Goal: Task Accomplishment & Management: Complete application form

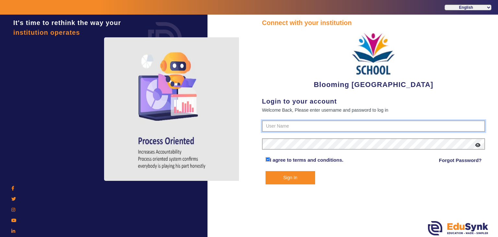
type input "4141419999"
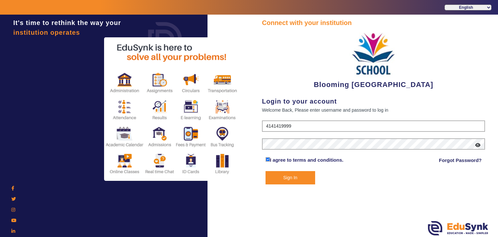
click at [291, 175] on button "Sign In" at bounding box center [291, 177] width 50 height 13
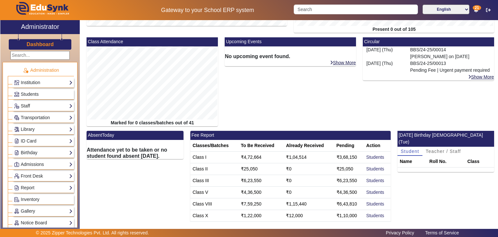
scroll to position [130, 0]
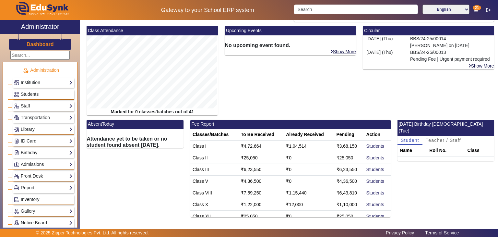
click at [206, 125] on mat-card-header "Fee Report" at bounding box center [290, 124] width 200 height 9
click at [217, 149] on td "Class I" at bounding box center [214, 146] width 48 height 12
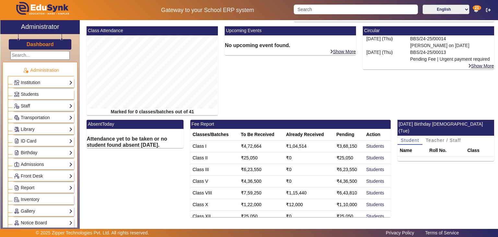
click at [217, 149] on td "Class I" at bounding box center [214, 146] width 48 height 12
click at [248, 145] on td "₹4,72,664" at bounding box center [261, 146] width 45 height 12
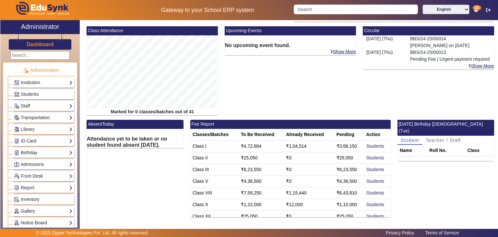
click at [297, 146] on td "₹1,04,514" at bounding box center [309, 146] width 50 height 12
click at [344, 146] on td "₹3,68,150" at bounding box center [349, 146] width 30 height 12
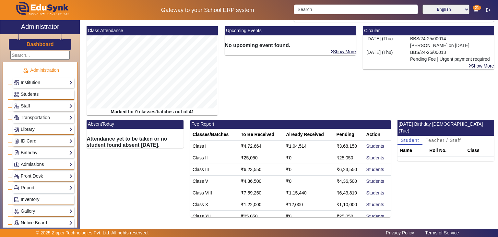
click at [193, 146] on td "Class I" at bounding box center [214, 146] width 48 height 12
click at [247, 147] on td "₹4,72,664" at bounding box center [261, 146] width 45 height 12
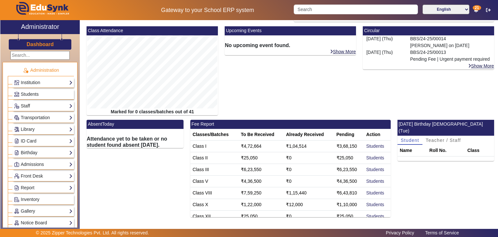
click at [284, 147] on td "₹1,04,514" at bounding box center [309, 146] width 50 height 12
click at [342, 148] on td "₹3,68,150" at bounding box center [349, 146] width 30 height 12
click at [367, 147] on link "Students" at bounding box center [376, 145] width 18 height 5
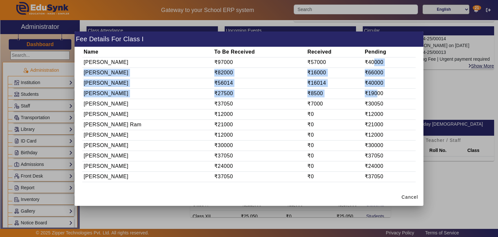
drag, startPoint x: 365, startPoint y: 59, endPoint x: 369, endPoint y: 97, distance: 38.2
click at [369, 97] on tbody "[PERSON_NAME] ₹97000 ₹57000 ₹40000 [PERSON_NAME] ₹82000 ₹16000 ₹66000 [PERSON_N…" at bounding box center [248, 119] width 333 height 125
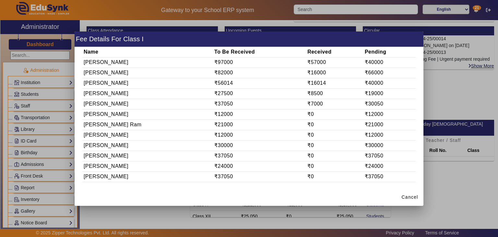
click at [365, 108] on td "₹30050" at bounding box center [390, 104] width 52 height 10
click at [364, 79] on td "₹40000" at bounding box center [390, 83] width 52 height 10
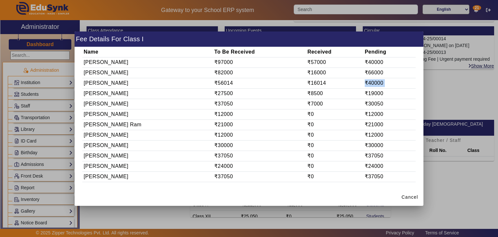
click at [364, 79] on td "₹40000" at bounding box center [390, 83] width 52 height 10
click at [367, 71] on td "₹66000" at bounding box center [390, 72] width 52 height 10
click at [406, 198] on span "Cancel" at bounding box center [410, 197] width 17 height 7
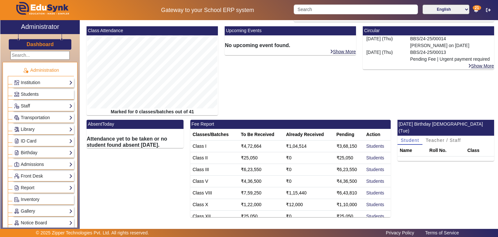
drag, startPoint x: 449, startPoint y: 81, endPoint x: 476, endPoint y: 101, distance: 33.8
click at [449, 81] on div "Circular [DATE] (Thu) BBS/24-25/00014 [PERSON_NAME] on [DATE] [DATE] (Thu) BBS/…" at bounding box center [429, 72] width 138 height 93
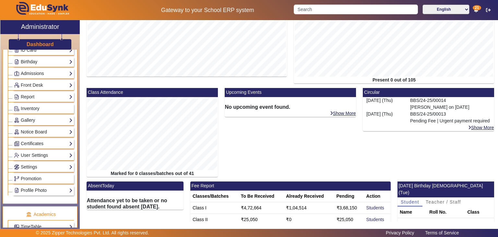
scroll to position [93, 0]
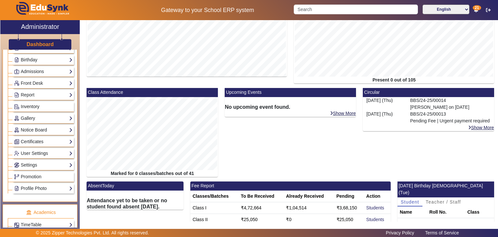
click at [42, 104] on link "Inventory" at bounding box center [43, 106] width 59 height 7
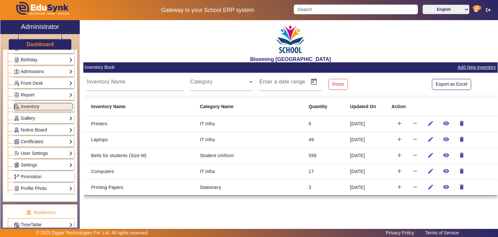
click at [35, 115] on link "Gallery" at bounding box center [43, 118] width 59 height 7
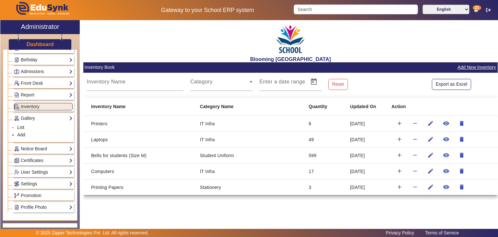
click at [19, 125] on link "List" at bounding box center [20, 127] width 7 height 5
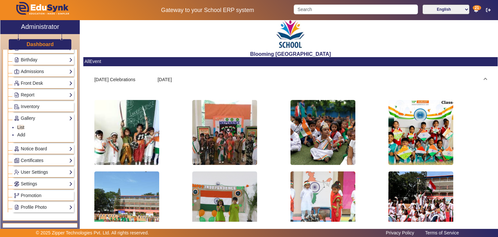
scroll to position [22, 0]
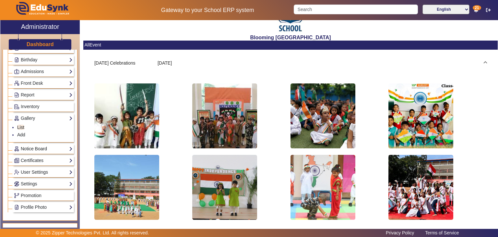
click at [47, 147] on link "Notice Board" at bounding box center [43, 148] width 59 height 7
click at [31, 116] on link "Gallery" at bounding box center [43, 118] width 59 height 7
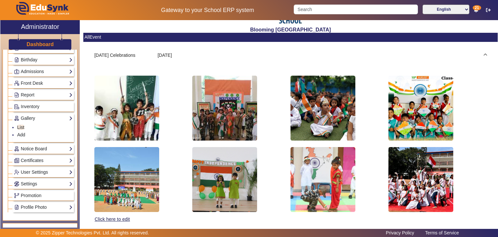
scroll to position [30, 0]
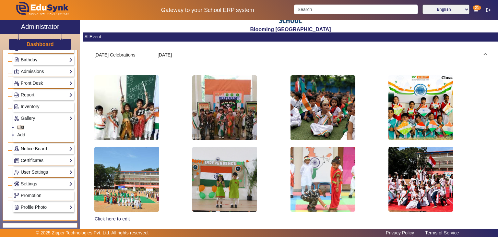
click at [53, 148] on link "Notice Board" at bounding box center [43, 148] width 59 height 7
click at [21, 144] on link "Add" at bounding box center [21, 146] width 8 height 5
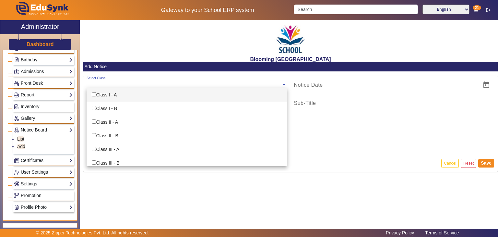
click at [122, 85] on input "text" at bounding box center [184, 84] width 195 height 6
click at [95, 93] on input "Options List" at bounding box center [94, 94] width 4 height 4
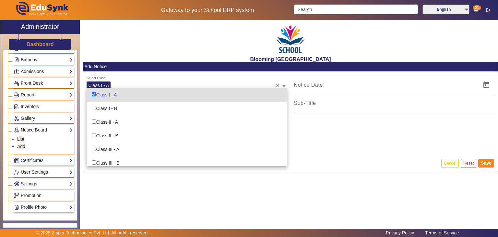
click at [92, 94] on input "Options List" at bounding box center [94, 94] width 4 height 4
checkbox input "false"
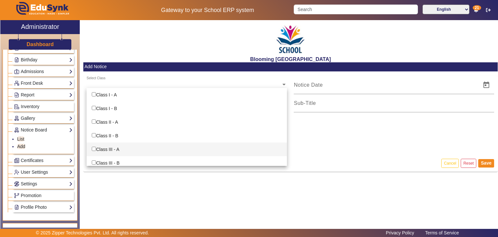
click at [125, 198] on div "Blooming Buds Secondary School Add Notice Select Class Class I - A Class I - B …" at bounding box center [289, 122] width 418 height 205
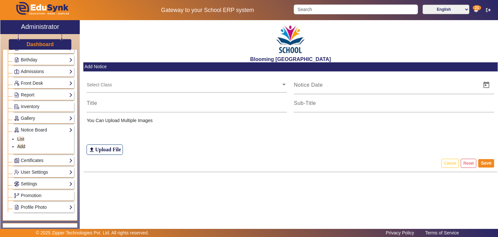
click at [314, 199] on div "Blooming Buds Secondary School Add Notice Select Class You Can Upload Multiple …" at bounding box center [289, 122] width 418 height 205
click at [42, 159] on link "Certificates" at bounding box center [43, 160] width 59 height 7
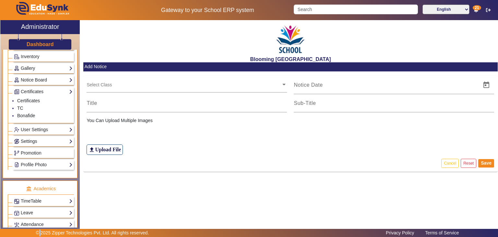
scroll to position [146, 0]
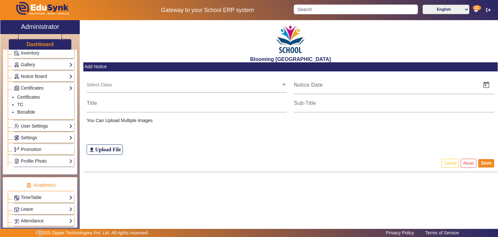
click at [43, 126] on link "User Settings" at bounding box center [43, 125] width 59 height 7
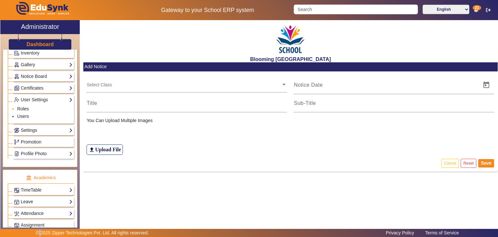
click at [23, 107] on link "Roles" at bounding box center [23, 108] width 12 height 5
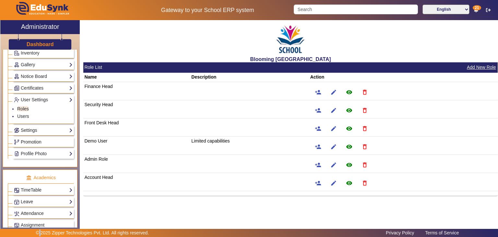
click at [37, 142] on span "Promotion" at bounding box center [31, 141] width 21 height 5
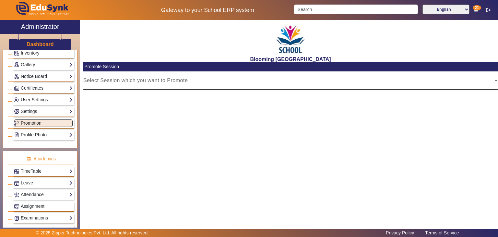
click at [115, 87] on div "Select Session which you want to Promote" at bounding box center [290, 80] width 415 height 18
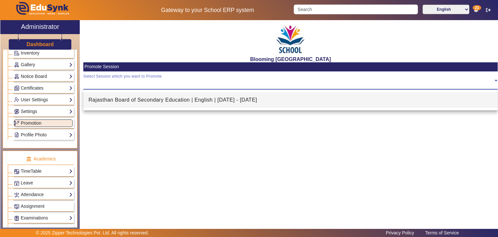
click at [41, 122] on div at bounding box center [249, 118] width 498 height 237
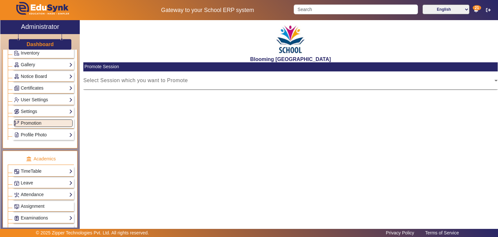
click at [41, 131] on link "Profile Photo" at bounding box center [43, 134] width 59 height 7
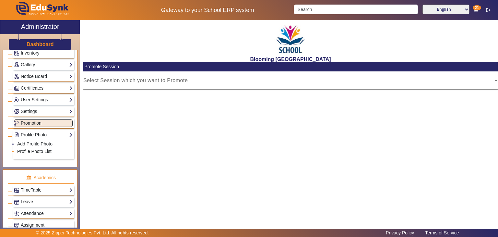
click at [39, 149] on link "Profile Photo List" at bounding box center [34, 151] width 34 height 5
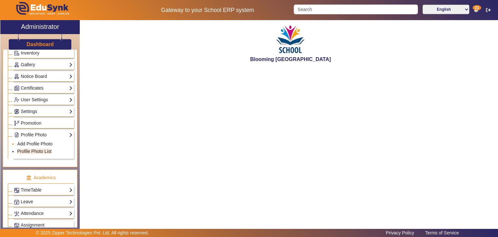
click at [27, 141] on link "Add Profile Photo" at bounding box center [34, 143] width 35 height 5
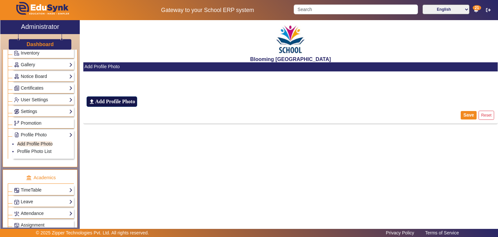
click at [121, 105] on label "file_upload Add Profile Photo" at bounding box center [112, 101] width 50 height 10
click at [0, 0] on input "file_upload Add Profile Photo" at bounding box center [0, 0] width 0 height 0
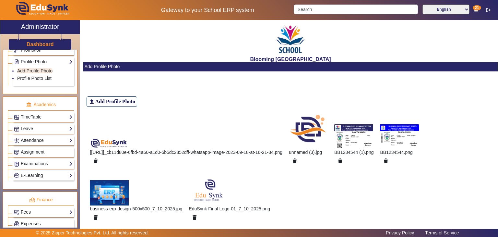
scroll to position [230, 0]
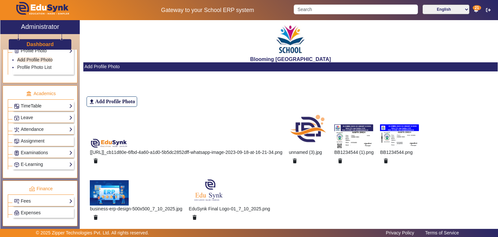
click at [45, 102] on link "TimeTable" at bounding box center [43, 105] width 59 height 7
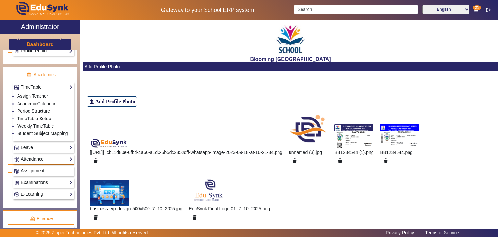
scroll to position [232, 0]
click at [39, 122] on link "Weekly TimeTable" at bounding box center [35, 124] width 37 height 5
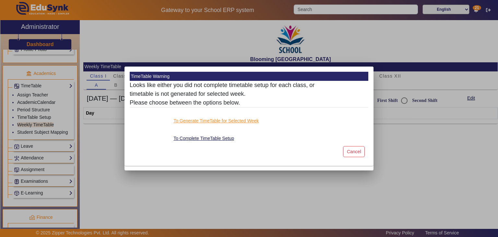
click at [194, 121] on button "To Generate TimeTable for Selected Week" at bounding box center [216, 121] width 87 height 8
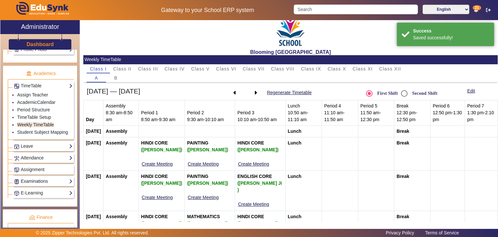
scroll to position [13, 0]
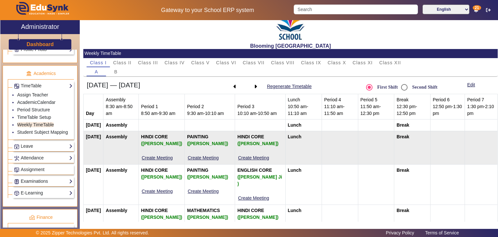
click at [163, 137] on b "HINDI CORE ([PERSON_NAME])" at bounding box center [161, 140] width 41 height 13
click at [164, 143] on div "([PERSON_NAME])" at bounding box center [161, 143] width 41 height 7
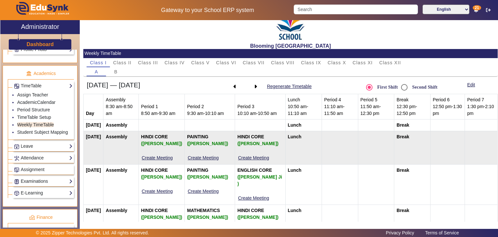
click at [164, 143] on div "([PERSON_NAME])" at bounding box center [161, 143] width 41 height 7
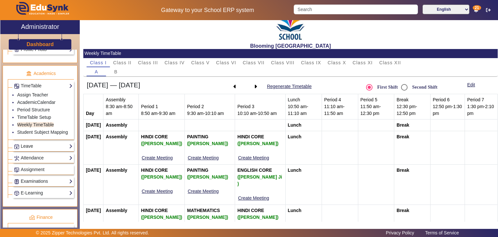
click at [35, 144] on link "Leave" at bounding box center [43, 145] width 59 height 7
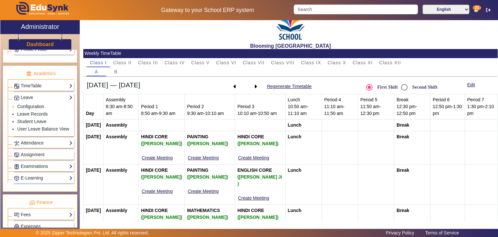
click at [34, 104] on link "Configuration" at bounding box center [30, 106] width 27 height 5
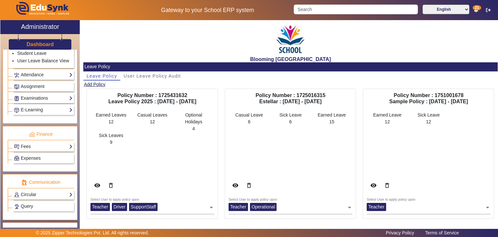
scroll to position [303, 0]
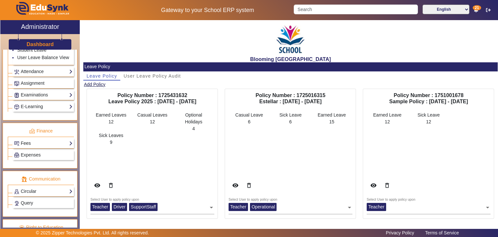
click at [30, 141] on link "Fees" at bounding box center [43, 142] width 59 height 7
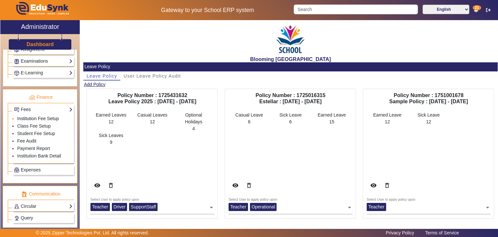
click at [35, 116] on link "Institution Fee Setup" at bounding box center [38, 118] width 42 height 5
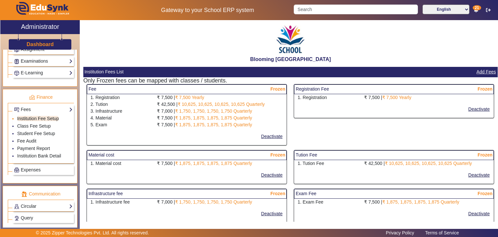
select select "10"
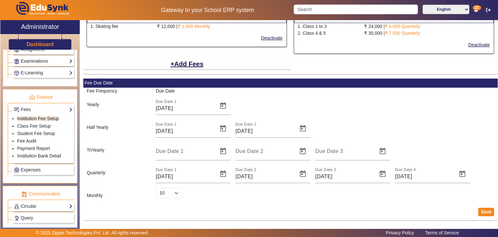
scroll to position [404, 0]
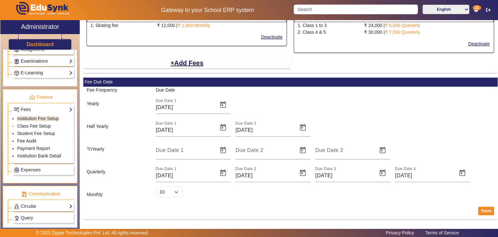
click at [38, 123] on link "Class Fee Setup" at bounding box center [34, 125] width 34 height 5
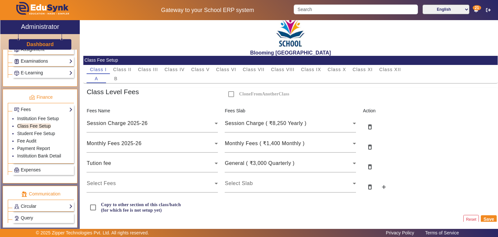
scroll to position [6, 0]
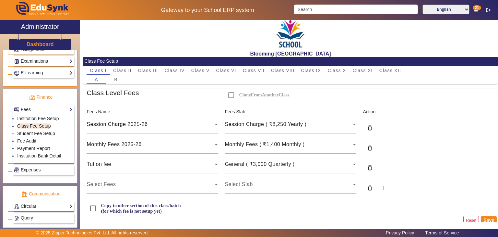
click at [35, 131] on link "Student Fee Setup" at bounding box center [36, 133] width 38 height 5
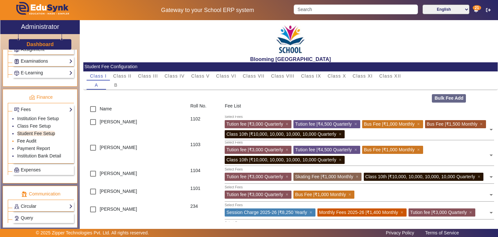
click at [31, 138] on link "Fee Audit" at bounding box center [26, 140] width 19 height 5
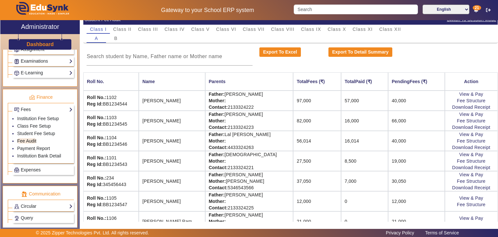
scroll to position [50, 0]
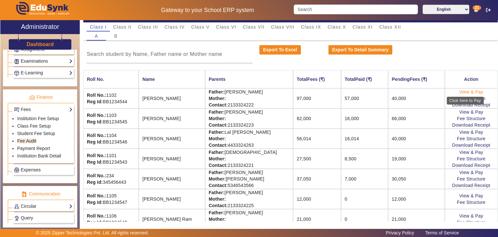
click at [460, 92] on link "View & Pay" at bounding box center [471, 91] width 24 height 5
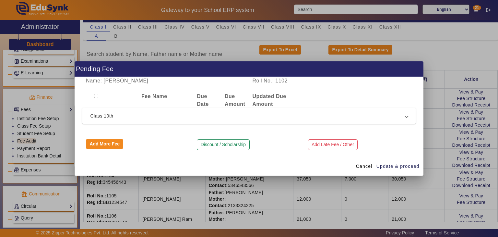
click at [118, 120] on mat-expansion-panel-header "Class 10th" at bounding box center [248, 116] width 333 height 16
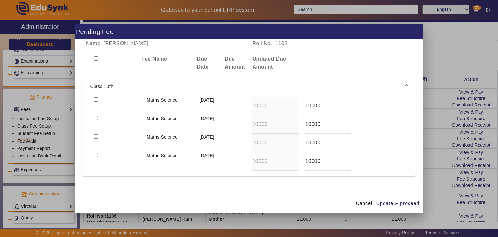
click at [94, 97] on input "checkbox" at bounding box center [96, 99] width 4 height 4
checkbox input "true"
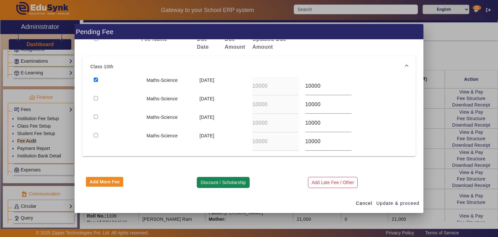
click at [229, 183] on button "Discount / Scholarship" at bounding box center [223, 182] width 53 height 11
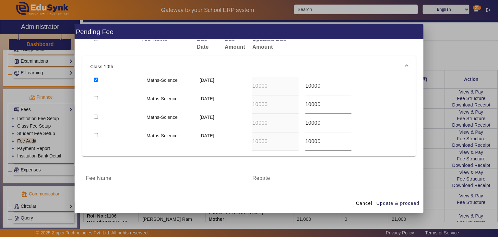
click at [178, 179] on input at bounding box center [166, 178] width 160 height 8
type input "Admission"
click at [273, 182] on div at bounding box center [291, 178] width 77 height 18
type input "1000"
click at [385, 202] on span "Update & proceed" at bounding box center [398, 203] width 43 height 7
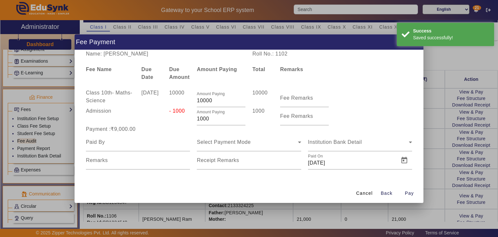
scroll to position [0, 0]
click at [181, 96] on div "10000" at bounding box center [180, 98] width 28 height 18
click at [178, 110] on span "- 1000" at bounding box center [177, 111] width 16 height 6
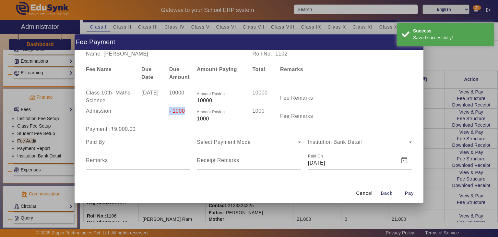
click at [178, 110] on span "- 1000" at bounding box center [177, 111] width 16 height 6
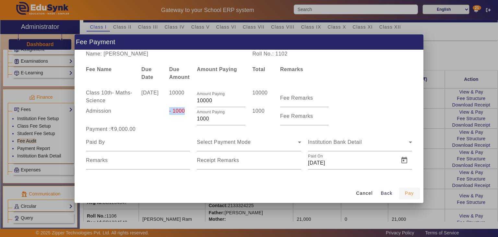
click at [406, 192] on span "Pay" at bounding box center [409, 193] width 9 height 7
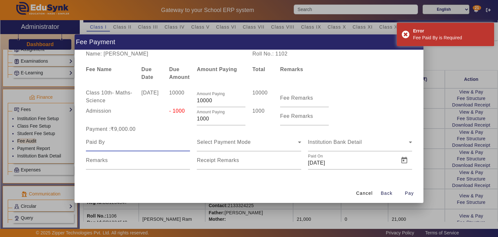
click at [123, 146] on input at bounding box center [138, 142] width 104 height 8
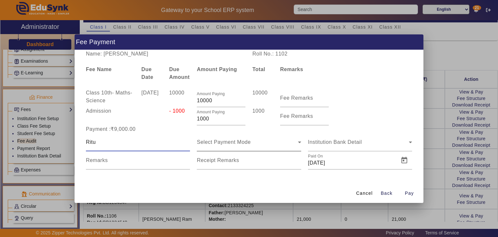
type input "Ritu"
click at [225, 142] on span "Select Payment Mode" at bounding box center [224, 142] width 54 height 6
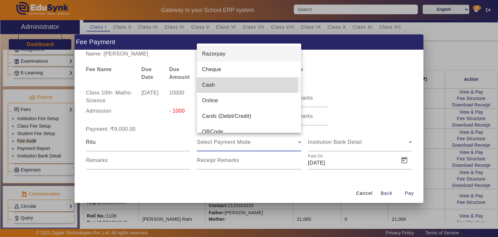
click at [225, 83] on mat-option "Cash" at bounding box center [249, 85] width 104 height 16
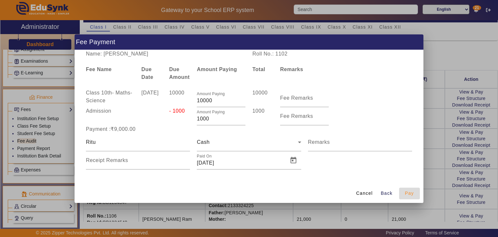
click at [410, 192] on span "Pay" at bounding box center [409, 193] width 9 height 7
type input "0"
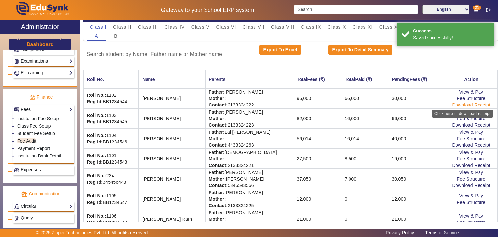
click at [461, 104] on link "Download Receipt" at bounding box center [472, 104] width 38 height 5
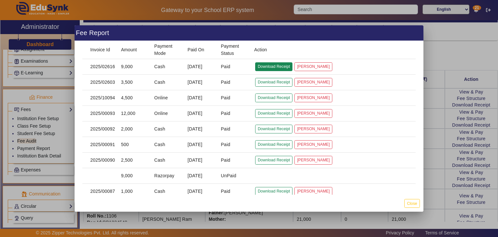
click at [261, 67] on button "Download Receipt" at bounding box center [273, 66] width 37 height 9
click at [440, 57] on div at bounding box center [249, 118] width 498 height 237
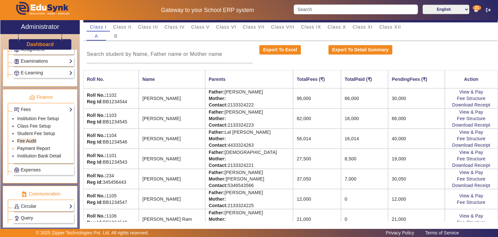
click at [36, 146] on link "Payment Report" at bounding box center [33, 148] width 33 height 5
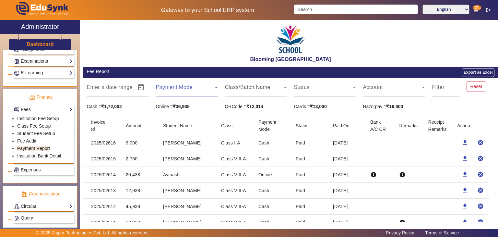
click at [187, 91] on span at bounding box center [185, 90] width 59 height 8
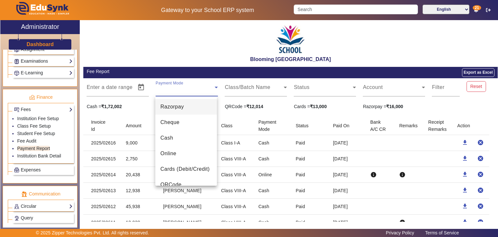
scroll to position [9, 0]
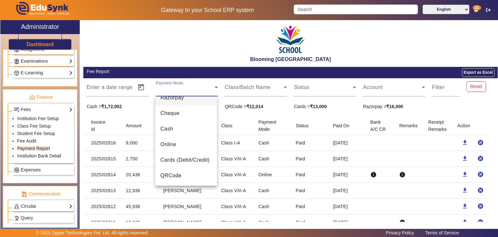
click at [281, 186] on div at bounding box center [249, 118] width 498 height 237
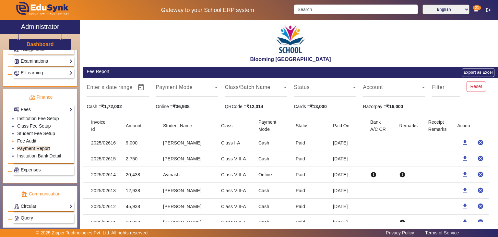
click at [31, 138] on link "Fee Audit" at bounding box center [26, 140] width 19 height 5
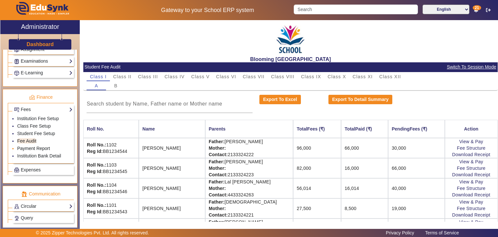
click at [42, 146] on link "Payment Report" at bounding box center [33, 148] width 33 height 5
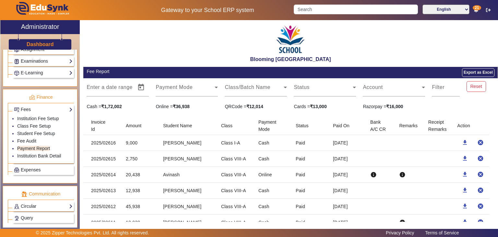
click at [106, 105] on strong "₹1,72,002" at bounding box center [111, 106] width 21 height 5
click at [232, 106] on div "QRCode = ₹12,014" at bounding box center [256, 106] width 69 height 7
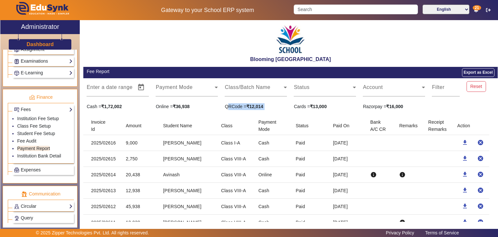
click at [232, 106] on div "QRCode = ₹12,014" at bounding box center [256, 106] width 69 height 7
click at [229, 107] on div "QRCode = ₹12,014" at bounding box center [256, 106] width 69 height 7
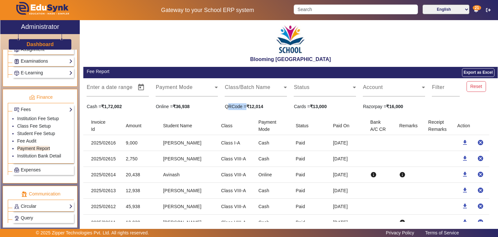
click at [229, 107] on div "QRCode = ₹12,014" at bounding box center [256, 106] width 69 height 7
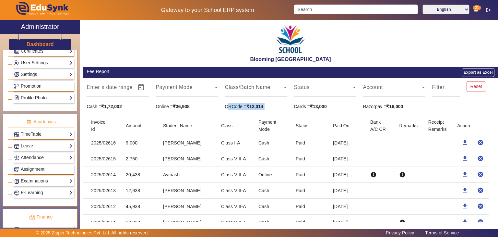
scroll to position [182, 0]
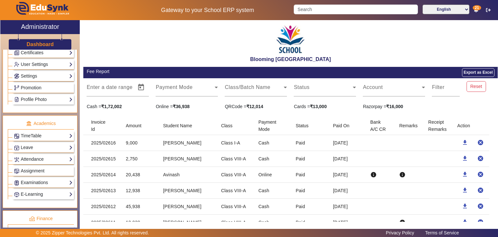
click at [240, 107] on div "QRCode = ₹12,014" at bounding box center [256, 106] width 69 height 7
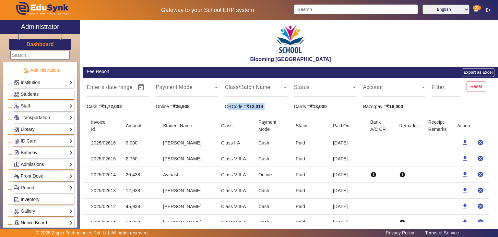
click at [225, 107] on div "QRCode = ₹12,014" at bounding box center [256, 106] width 69 height 7
click at [254, 106] on strong "₹12,014" at bounding box center [255, 106] width 17 height 5
click at [247, 107] on strong "₹12,014" at bounding box center [255, 106] width 17 height 5
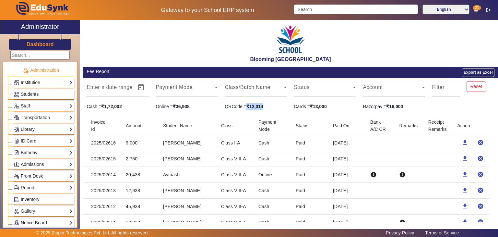
drag, startPoint x: 247, startPoint y: 107, endPoint x: 266, endPoint y: 104, distance: 19.0
click at [266, 104] on div "QRCode = ₹12,014" at bounding box center [256, 106] width 69 height 7
click at [234, 108] on div "QRCode = ₹12,014" at bounding box center [256, 106] width 69 height 7
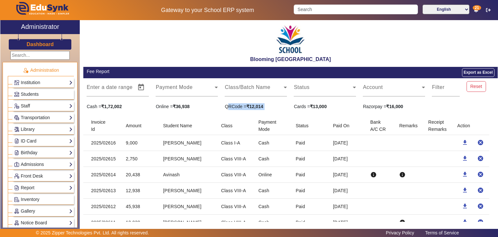
click at [234, 108] on div "QRCode = ₹12,014" at bounding box center [256, 106] width 69 height 7
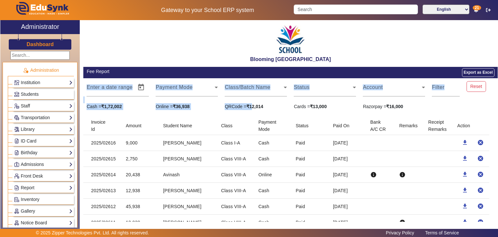
click at [253, 105] on strong "₹12,014" at bounding box center [255, 106] width 17 height 5
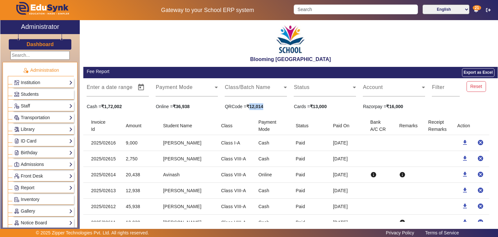
click at [253, 105] on strong "₹12,014" at bounding box center [255, 106] width 17 height 5
click at [33, 47] on h3 "Dashboard" at bounding box center [40, 44] width 27 height 6
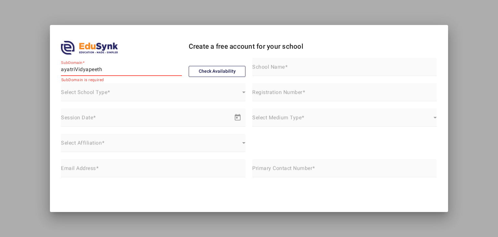
click at [63, 69] on input "ayatriVidyapeeth" at bounding box center [121, 70] width 121 height 8
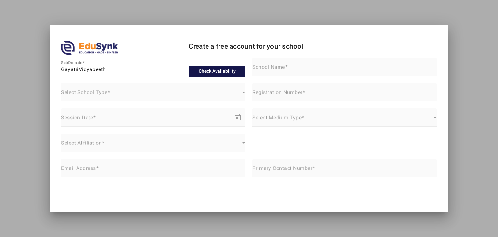
click at [205, 68] on button "Check Availability" at bounding box center [217, 71] width 57 height 11
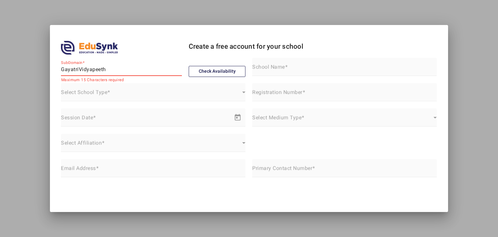
click at [121, 70] on input "GayatriVidyapeeth" at bounding box center [121, 70] width 121 height 8
type input "GayatriVidyaRJ"
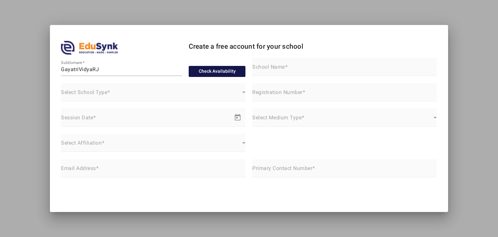
click at [223, 67] on button "Check Availability" at bounding box center [217, 71] width 57 height 11
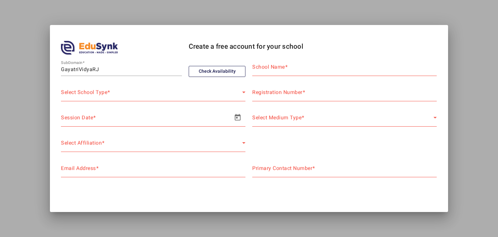
click at [272, 66] on mat-label "School Name" at bounding box center [268, 67] width 33 height 6
click at [272, 66] on input "School Name" at bounding box center [344, 70] width 185 height 8
drag, startPoint x: 272, startPoint y: 66, endPoint x: 334, endPoint y: 49, distance: 64.4
click at [334, 49] on h4 "Create a free account for your school" at bounding box center [281, 46] width 185 height 8
click at [320, 70] on input "Gayatri Vidyapeeth" at bounding box center [344, 70] width 185 height 8
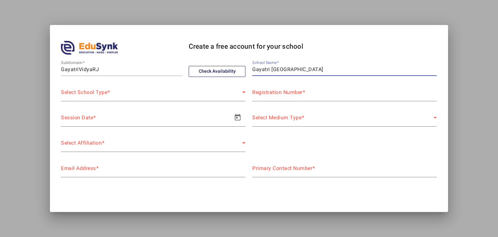
type input "Gayatri Vidyapeeth Senior Secondary School"
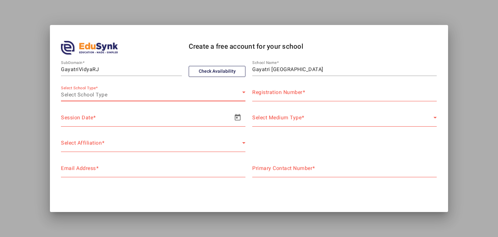
click at [204, 93] on div "Select School Type" at bounding box center [151, 95] width 181 height 8
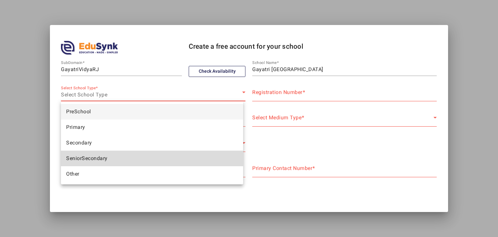
click at [138, 152] on mat-option "SeniorSecondary" at bounding box center [152, 159] width 182 height 16
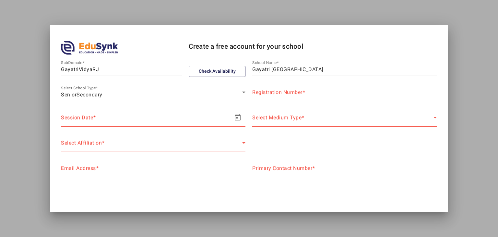
click at [270, 91] on mat-label "Registration Number" at bounding box center [277, 92] width 50 height 6
click at [270, 91] on input "Registration Number" at bounding box center [344, 95] width 185 height 8
type input "NA"
click at [240, 120] on span "Open calendar" at bounding box center [238, 118] width 16 height 16
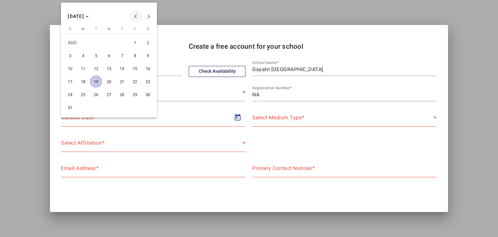
click at [134, 17] on span "Previous month" at bounding box center [135, 16] width 13 height 13
click at [98, 54] on span "1" at bounding box center [96, 56] width 12 height 12
type input "01/07/2025"
click at [89, 16] on icon "Choose month and year" at bounding box center [87, 17] width 3 height 2
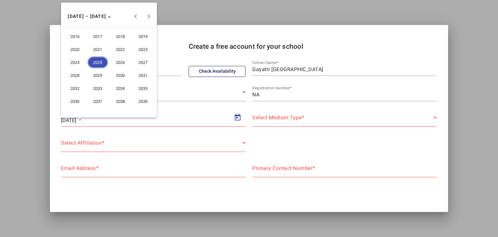
click at [116, 64] on span "2026" at bounding box center [120, 62] width 20 height 12
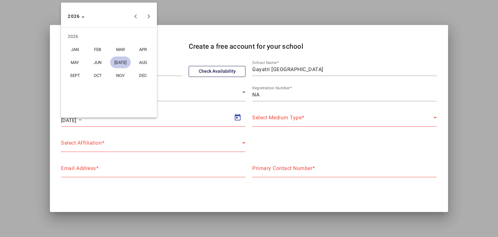
click at [138, 47] on span "APR" at bounding box center [143, 49] width 20 height 12
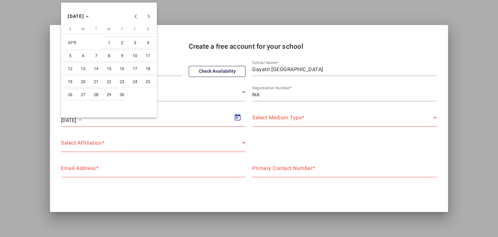
click at [122, 92] on span "30" at bounding box center [122, 95] width 12 height 12
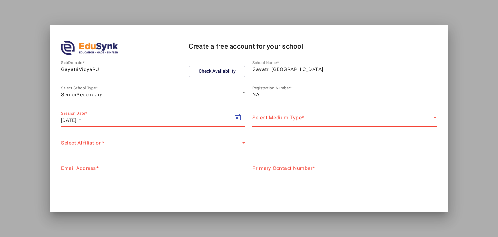
type input "30/04/2026"
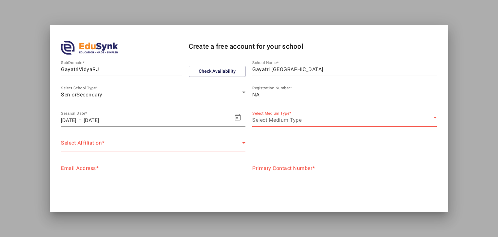
click at [287, 118] on span "Select Medium Type" at bounding box center [276, 120] width 49 height 6
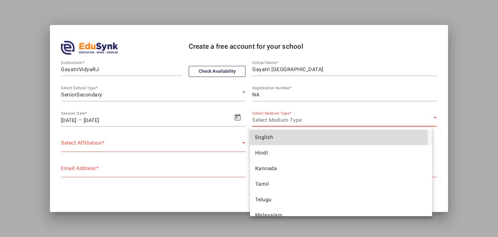
click at [287, 139] on mat-option "English" at bounding box center [341, 137] width 182 height 16
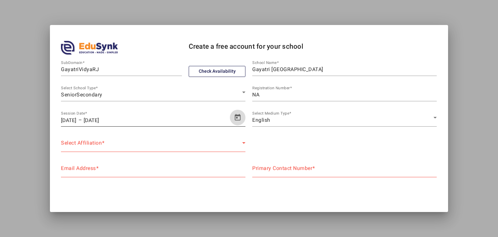
click at [233, 118] on span "Open calendar" at bounding box center [238, 118] width 16 height 16
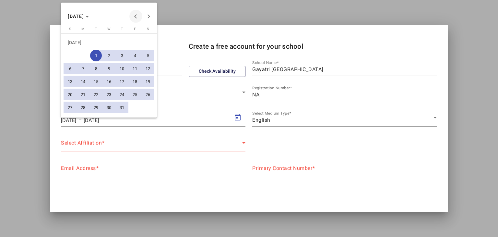
click at [136, 21] on span "Previous month" at bounding box center [135, 16] width 13 height 13
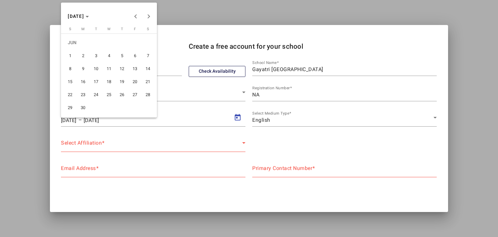
click at [67, 55] on span "1" at bounding box center [70, 56] width 12 height 12
type input "01/06/2025"
click at [89, 17] on span "JUN 2025" at bounding box center [78, 16] width 21 height 5
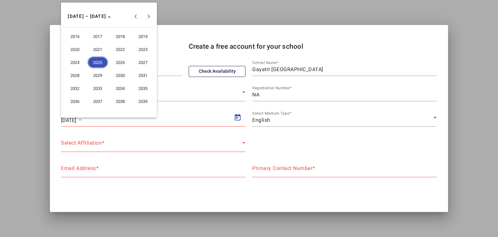
click at [121, 67] on span "2026" at bounding box center [120, 62] width 20 height 12
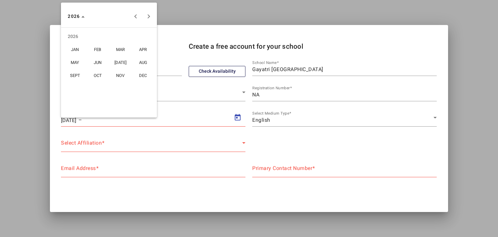
click at [145, 44] on span "APR" at bounding box center [143, 49] width 20 height 12
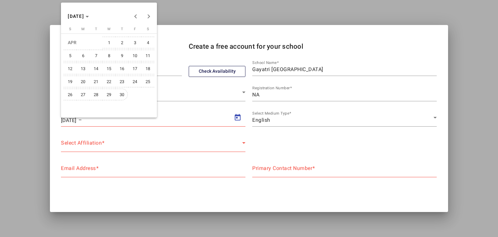
click at [121, 92] on span "30" at bounding box center [122, 95] width 12 height 12
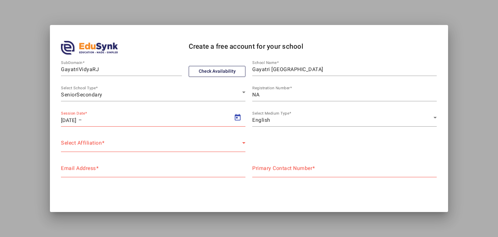
type input "30/04/2026"
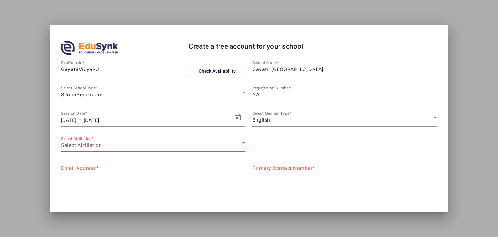
click at [179, 146] on div "Select Affiliation" at bounding box center [151, 145] width 181 height 8
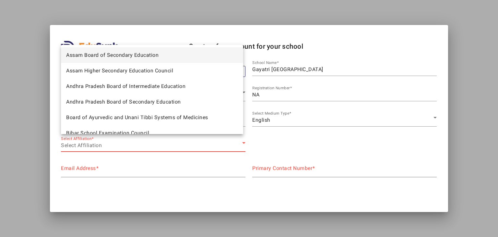
scroll to position [22, 0]
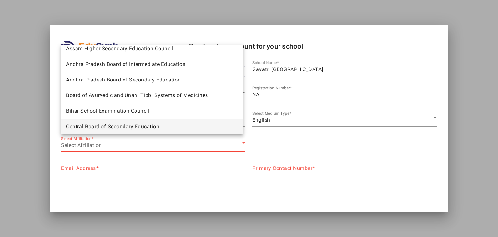
click at [132, 124] on span "Central Board of Secondary Education" at bounding box center [112, 127] width 93 height 8
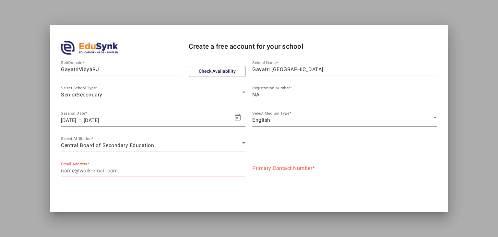
click at [132, 174] on input "Email Address" at bounding box center [153, 171] width 185 height 8
paste input "gvpnawalgarh111@gmail.com"
type input "gvpnawalgarh111@gmail.com"
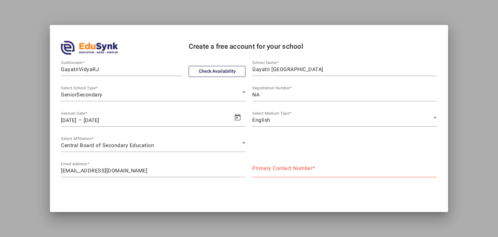
click at [277, 168] on mat-label "Primary Contact Number" at bounding box center [282, 168] width 60 height 6
click at [277, 168] on input "Primary Contact Number" at bounding box center [344, 171] width 185 height 8
type input "9587065551"
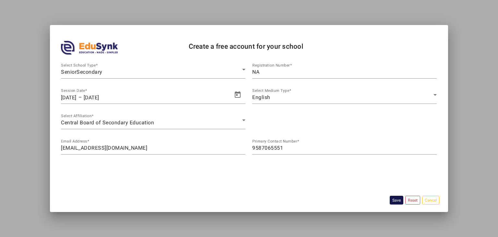
click at [390, 196] on button "Save" at bounding box center [397, 200] width 14 height 9
